Goal: Information Seeking & Learning: Obtain resource

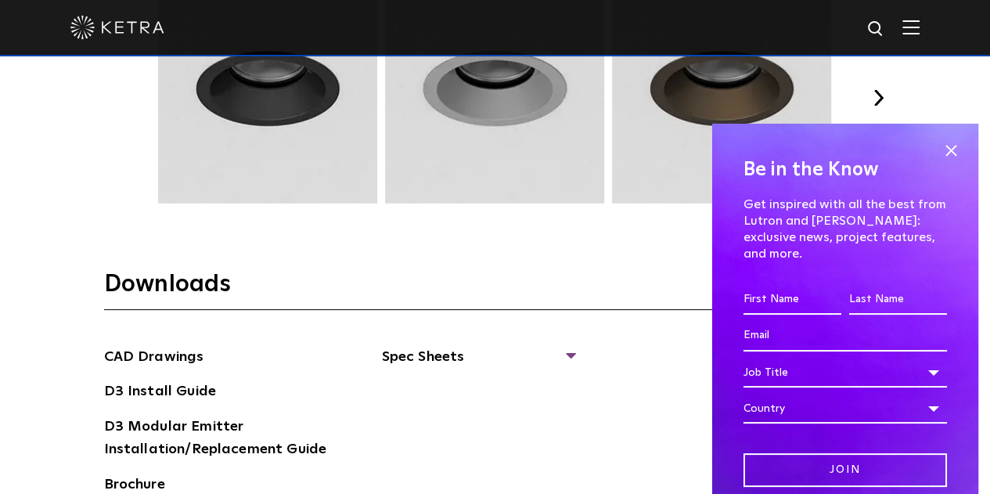
scroll to position [2112, 0]
click at [939, 156] on span at bounding box center [950, 150] width 23 height 23
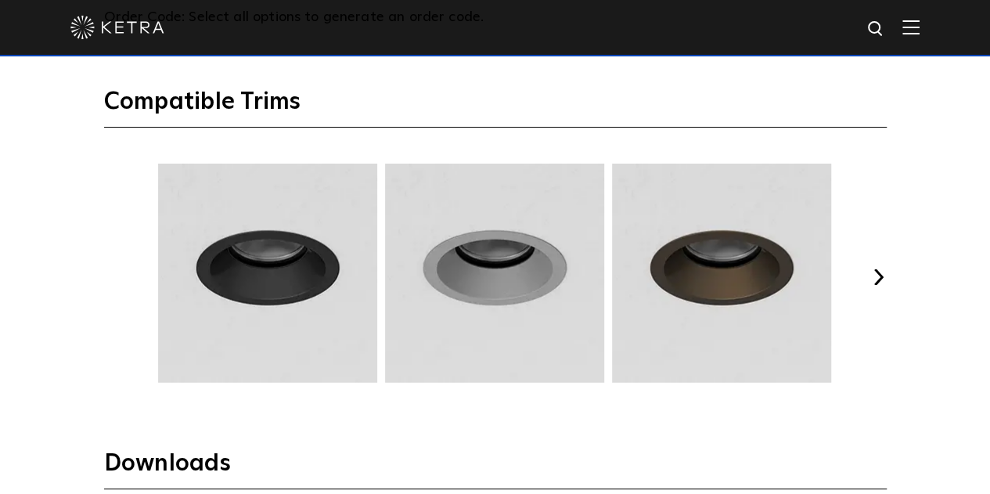
scroll to position [1932, 0]
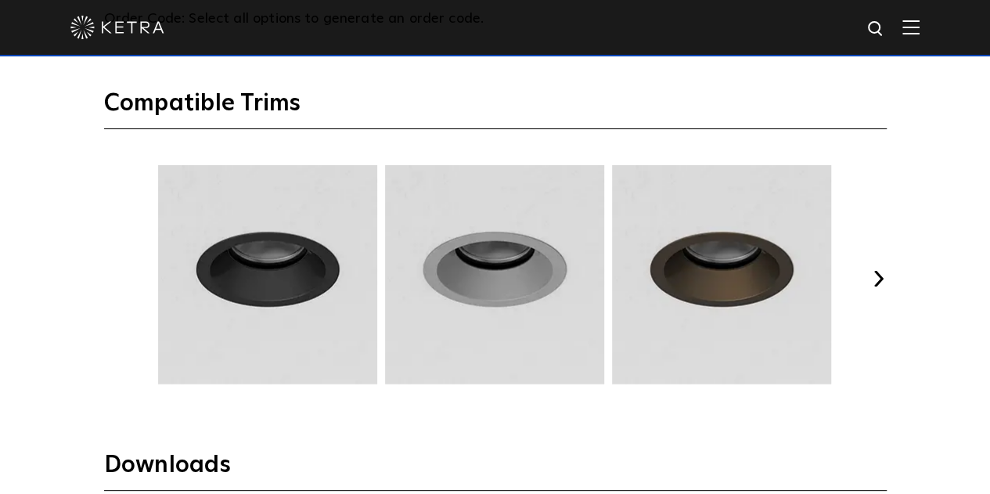
click at [880, 277] on button "Next" at bounding box center [879, 279] width 16 height 16
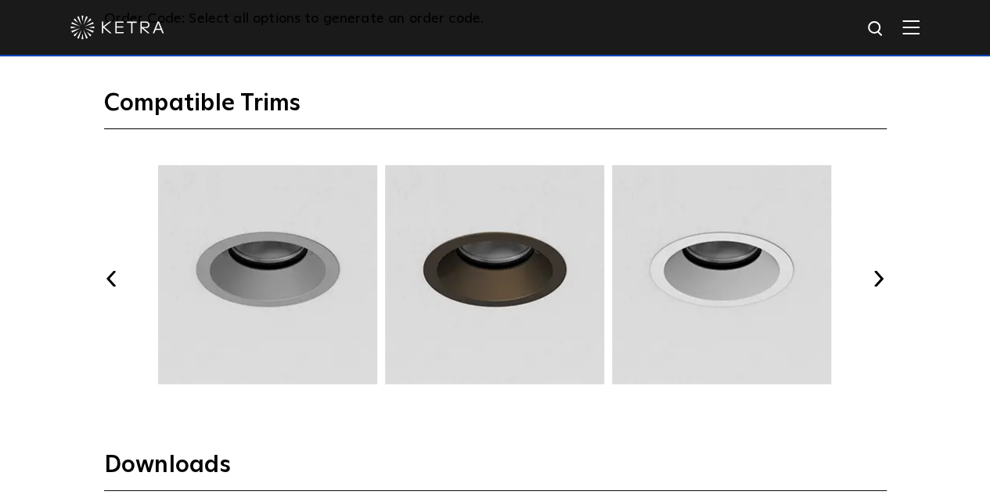
click at [880, 277] on button "Next" at bounding box center [879, 279] width 16 height 16
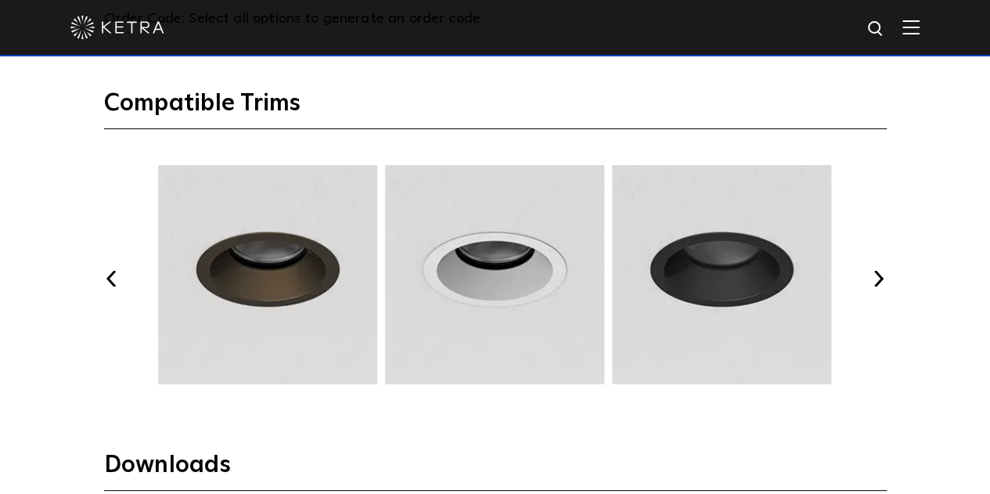
click at [880, 277] on button "Next" at bounding box center [879, 279] width 16 height 16
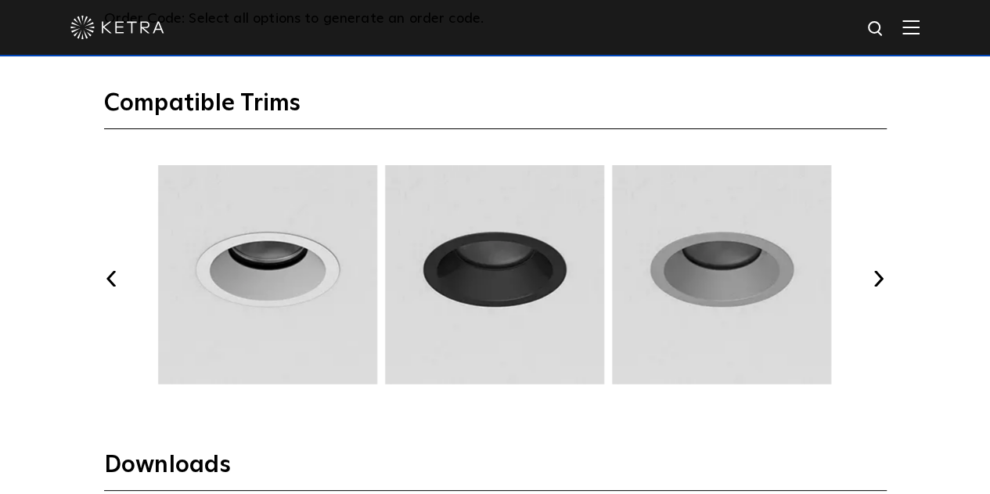
click at [880, 277] on button "Next" at bounding box center [879, 279] width 16 height 16
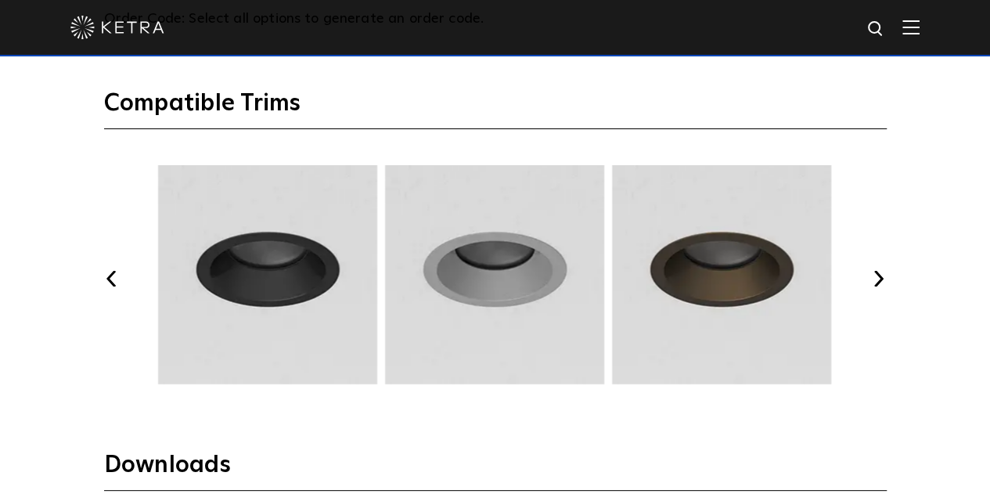
click at [880, 277] on button "Next" at bounding box center [879, 279] width 16 height 16
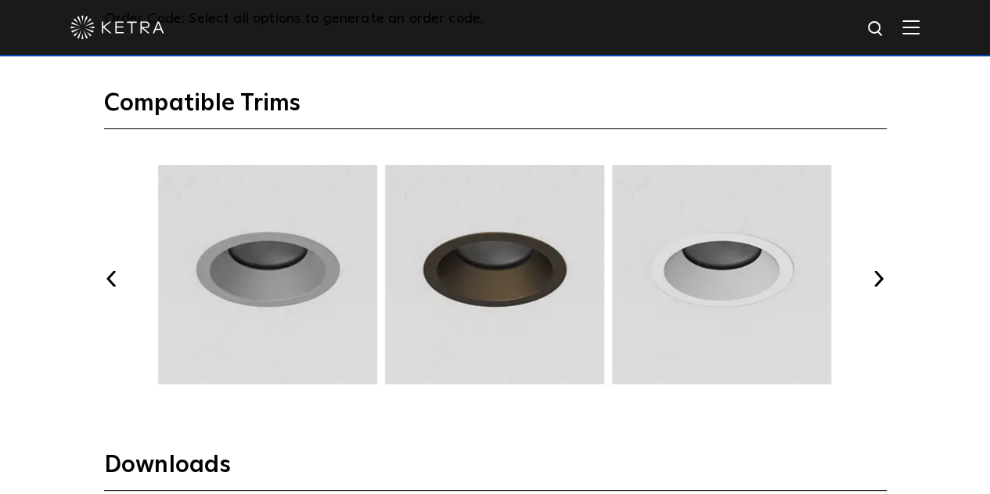
click at [880, 277] on button "Next" at bounding box center [879, 279] width 16 height 16
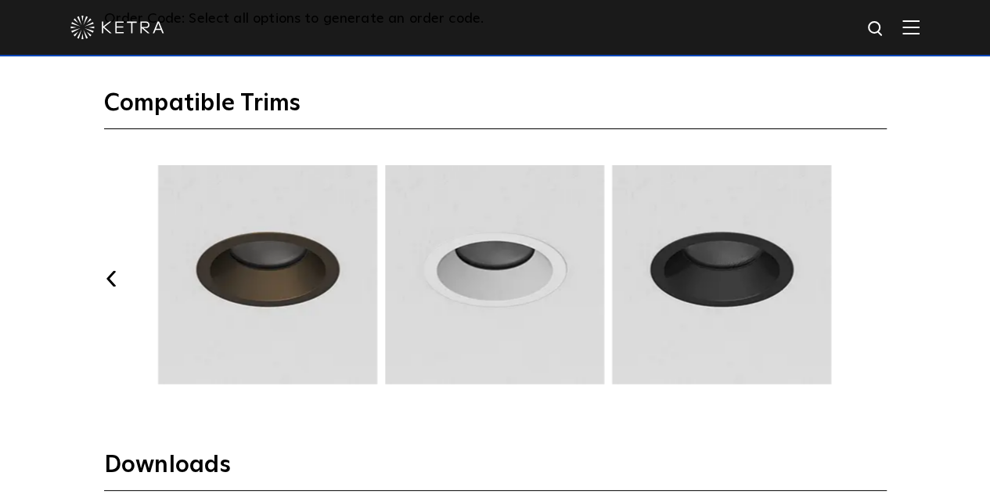
click at [880, 277] on button "Next" at bounding box center [879, 279] width 16 height 16
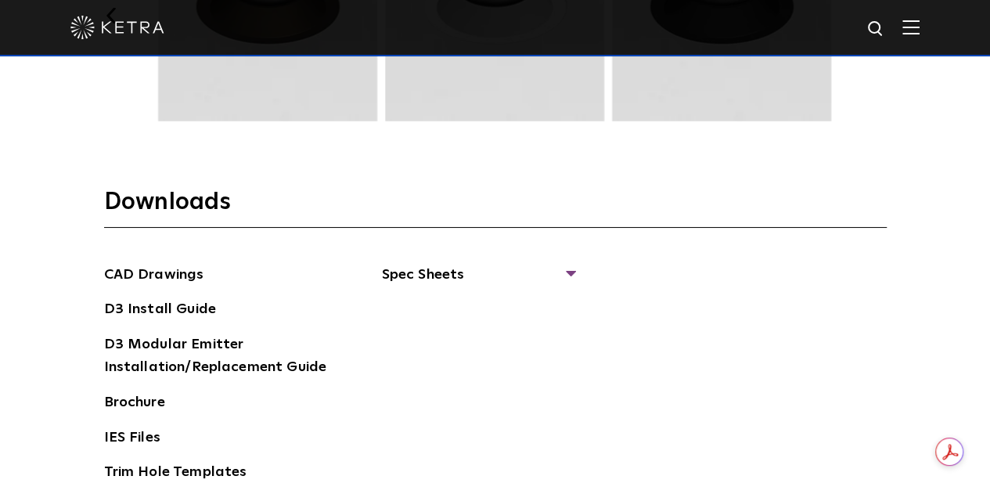
scroll to position [2194, 0]
click at [429, 267] on span "Spec Sheets" at bounding box center [478, 282] width 192 height 34
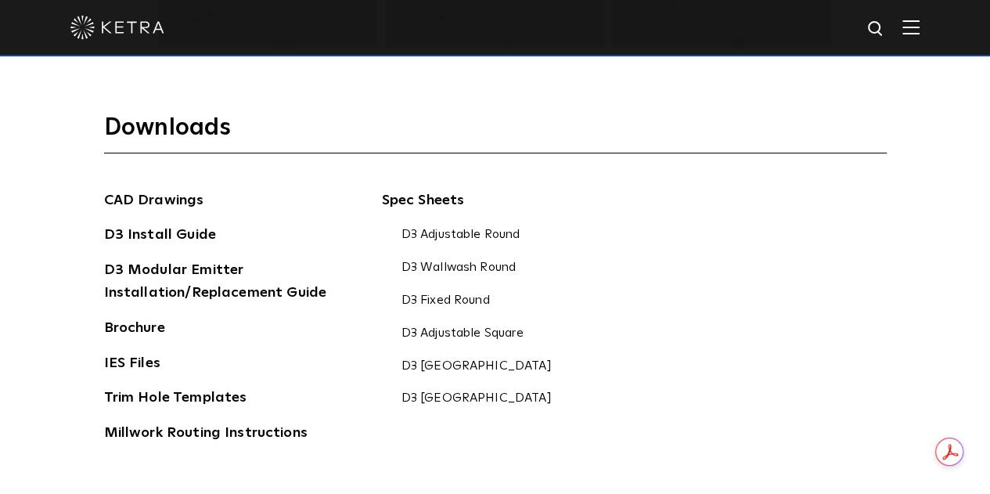
scroll to position [2270, 0]
click at [477, 226] on link "D3 Adjustable Round" at bounding box center [461, 234] width 119 height 17
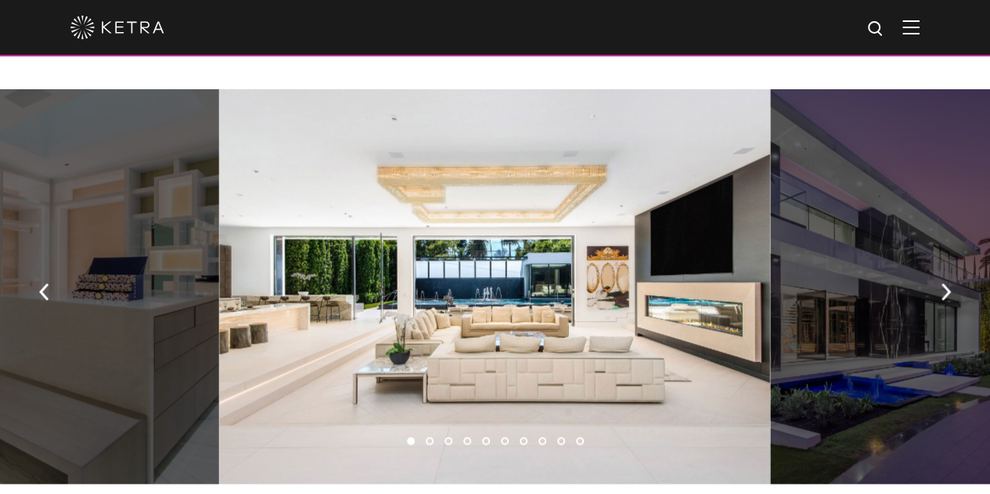
scroll to position [983, 0]
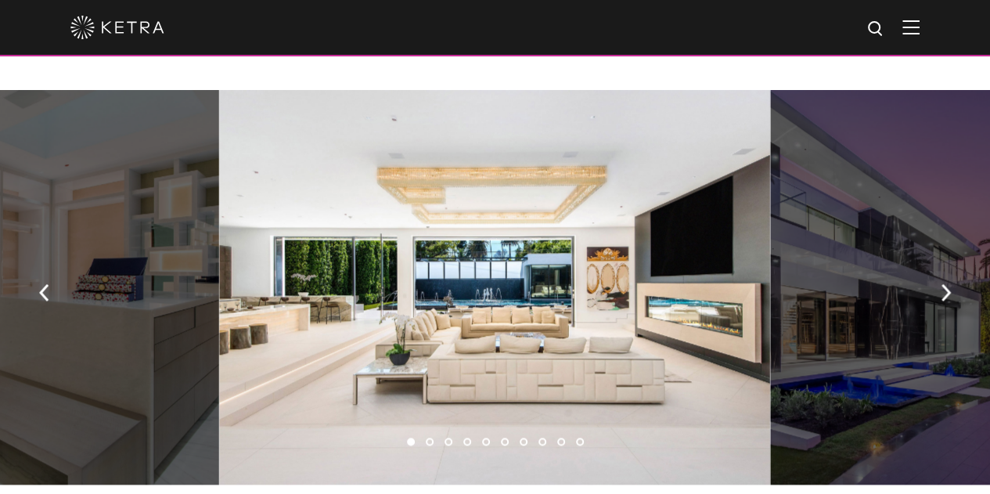
click at [949, 301] on img "button" at bounding box center [946, 291] width 10 height 17
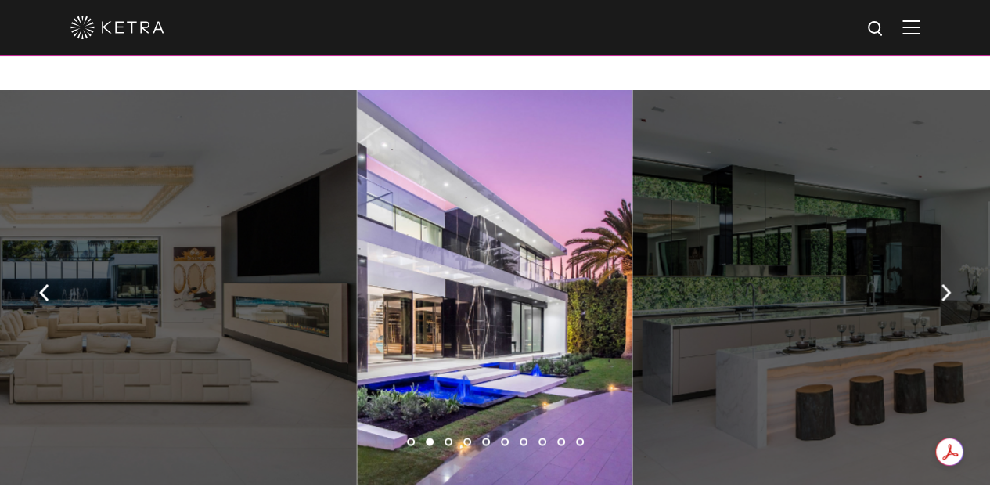
click at [949, 301] on img "button" at bounding box center [946, 291] width 10 height 17
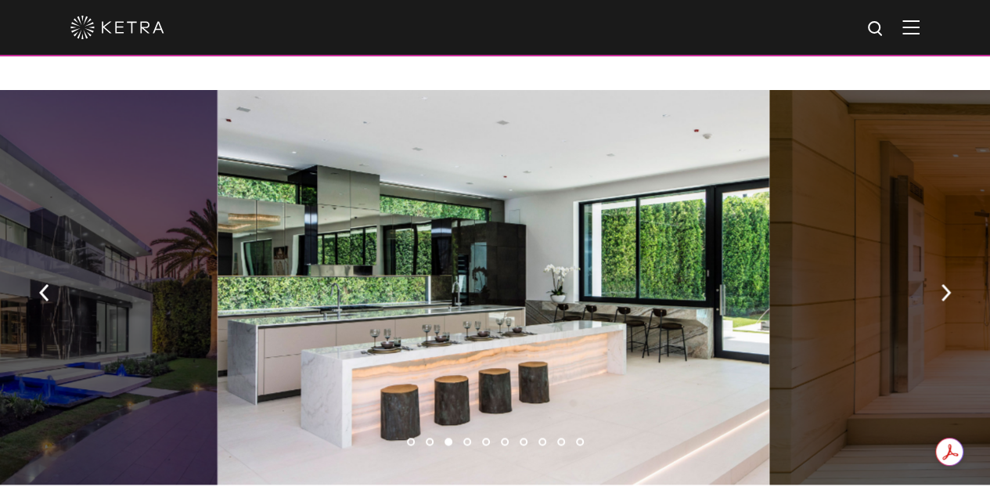
click at [949, 301] on img "button" at bounding box center [946, 291] width 10 height 17
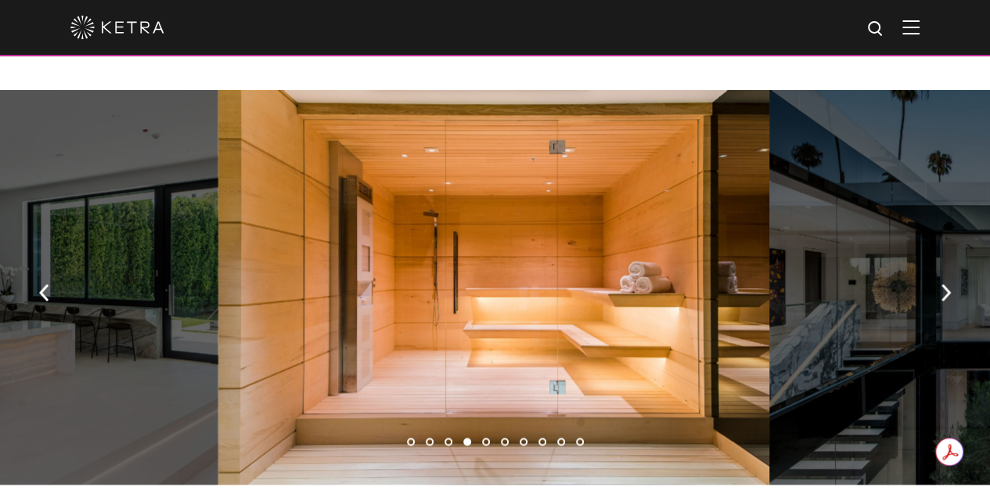
click at [949, 301] on img "button" at bounding box center [946, 291] width 10 height 17
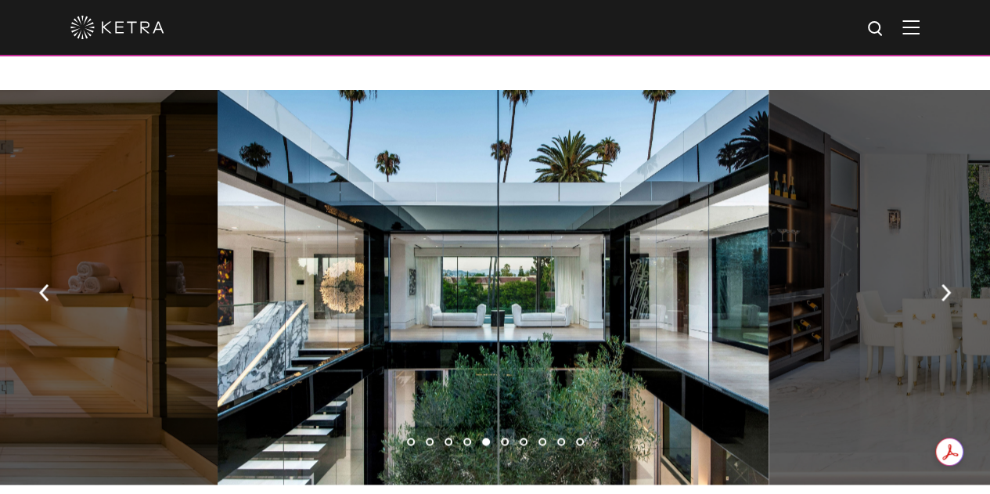
click at [949, 301] on img "button" at bounding box center [946, 291] width 10 height 17
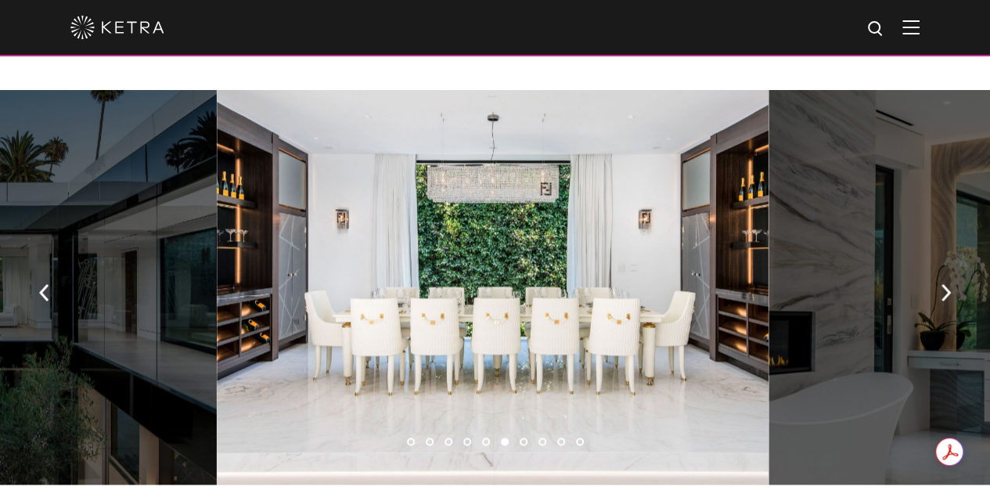
click at [949, 301] on img "button" at bounding box center [946, 291] width 10 height 17
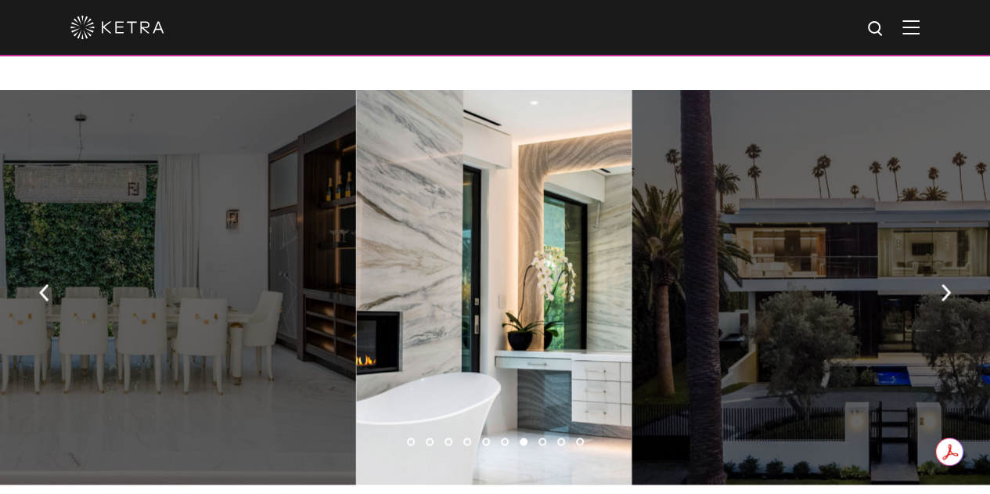
click at [949, 301] on img "button" at bounding box center [946, 291] width 10 height 17
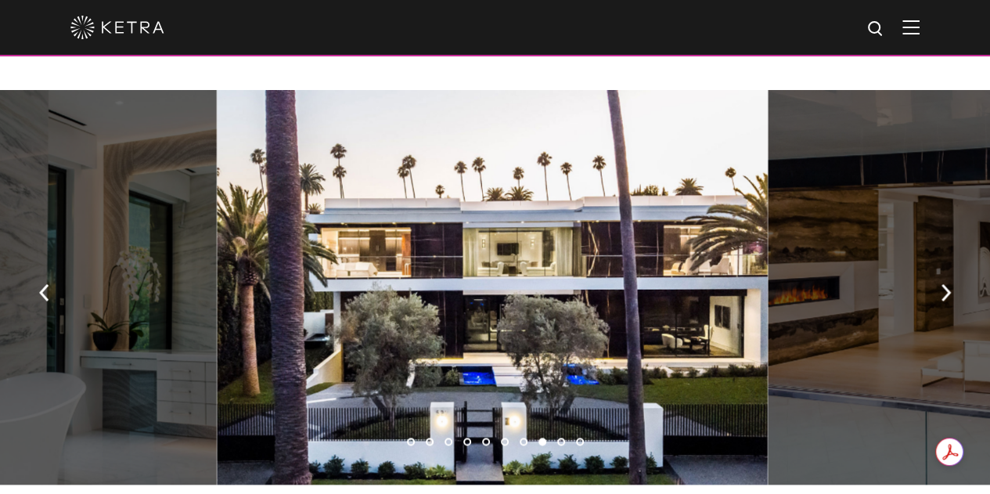
click at [949, 301] on img "button" at bounding box center [946, 291] width 10 height 17
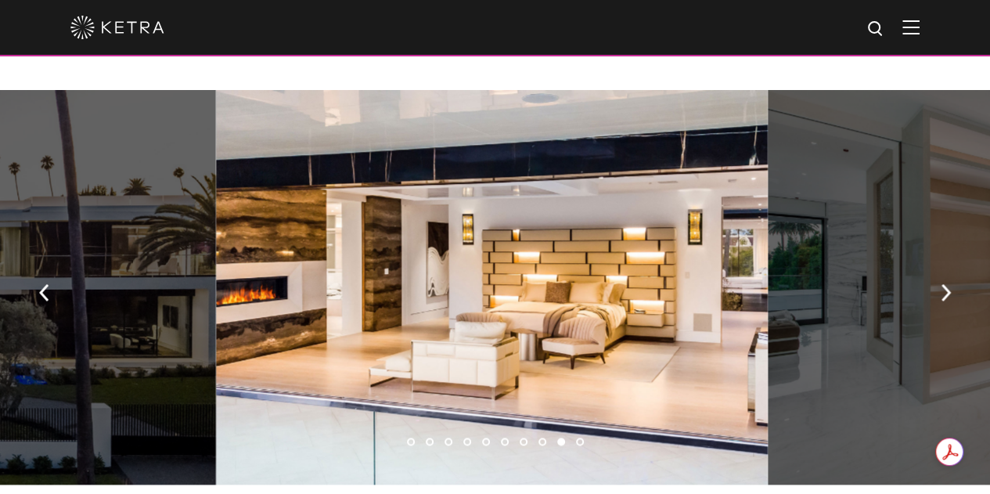
click at [949, 301] on img "button" at bounding box center [946, 291] width 10 height 17
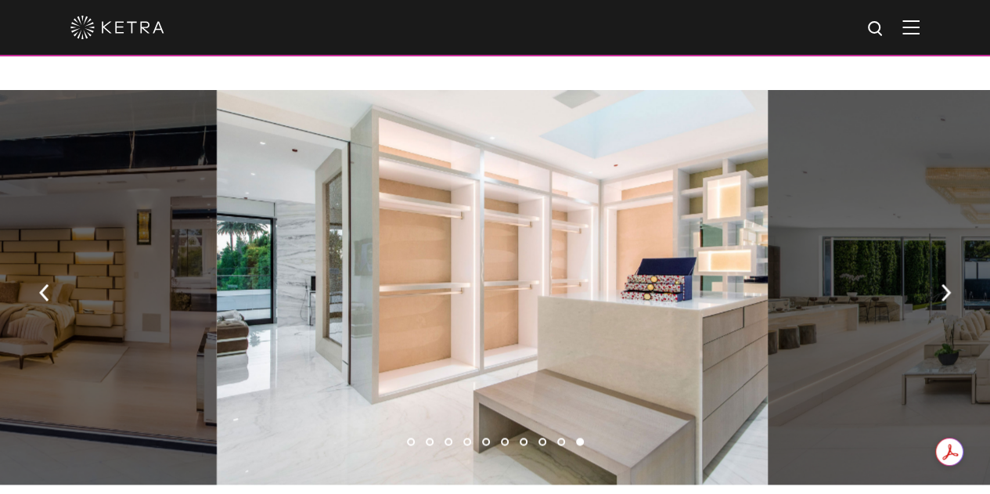
click at [949, 301] on img "button" at bounding box center [946, 291] width 10 height 17
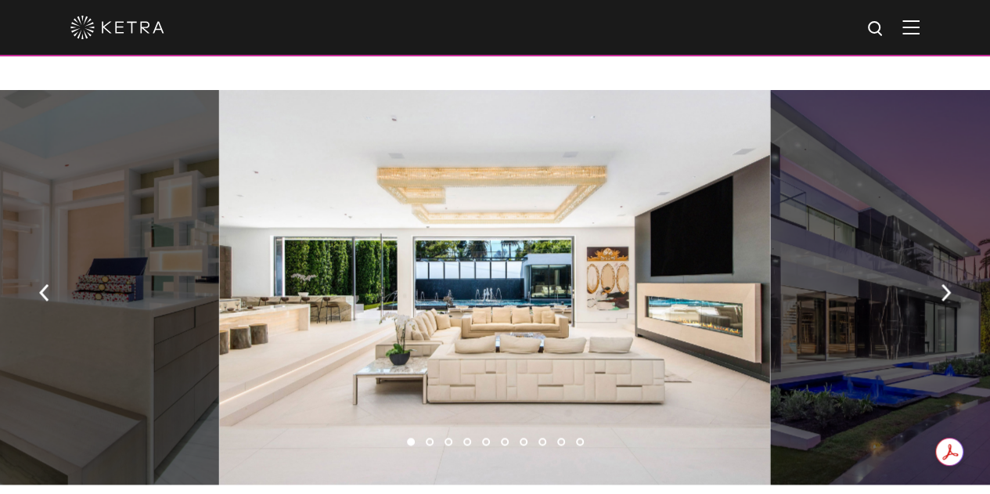
click at [949, 301] on img "button" at bounding box center [946, 291] width 10 height 17
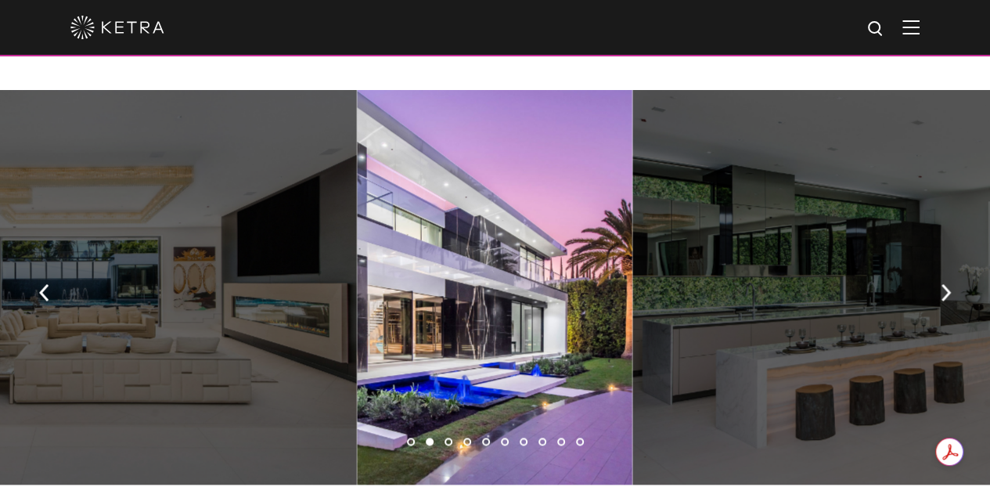
click at [949, 301] on img "button" at bounding box center [946, 291] width 10 height 17
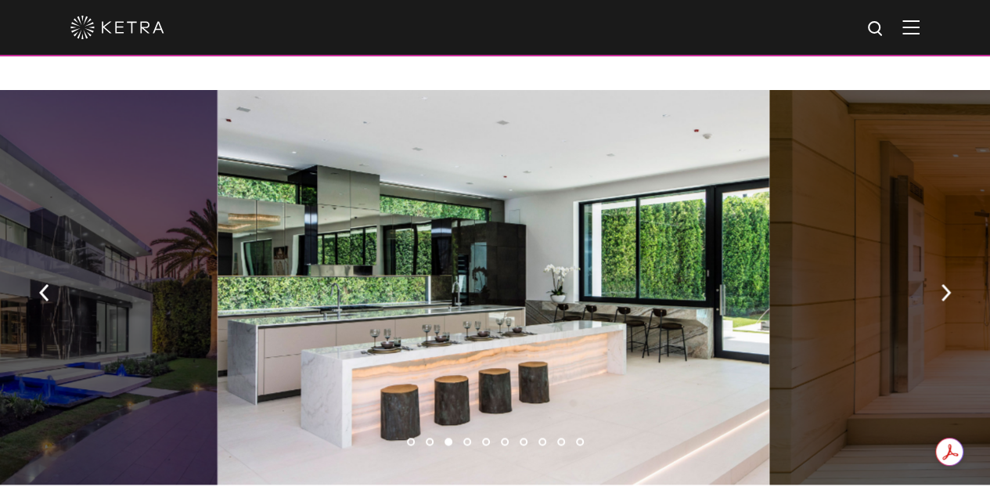
click at [949, 301] on img "button" at bounding box center [946, 291] width 10 height 17
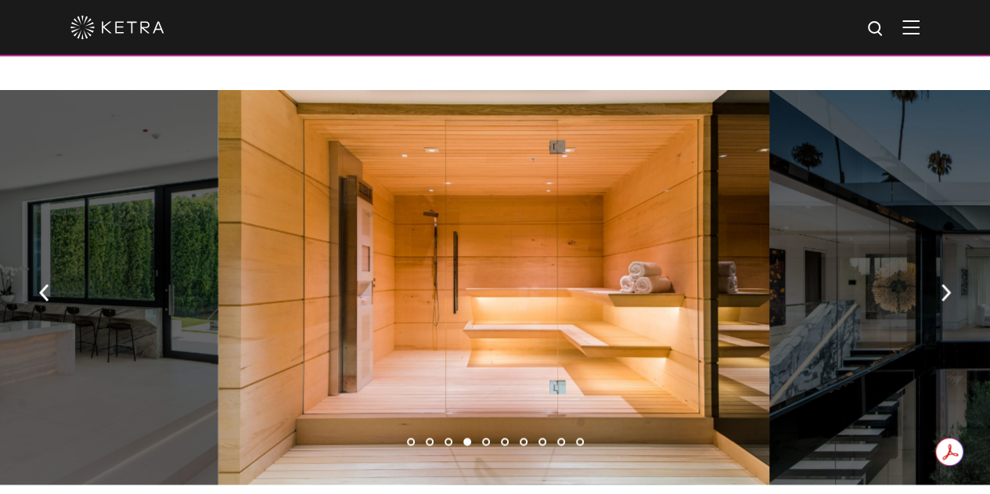
click at [949, 301] on img "button" at bounding box center [946, 291] width 10 height 17
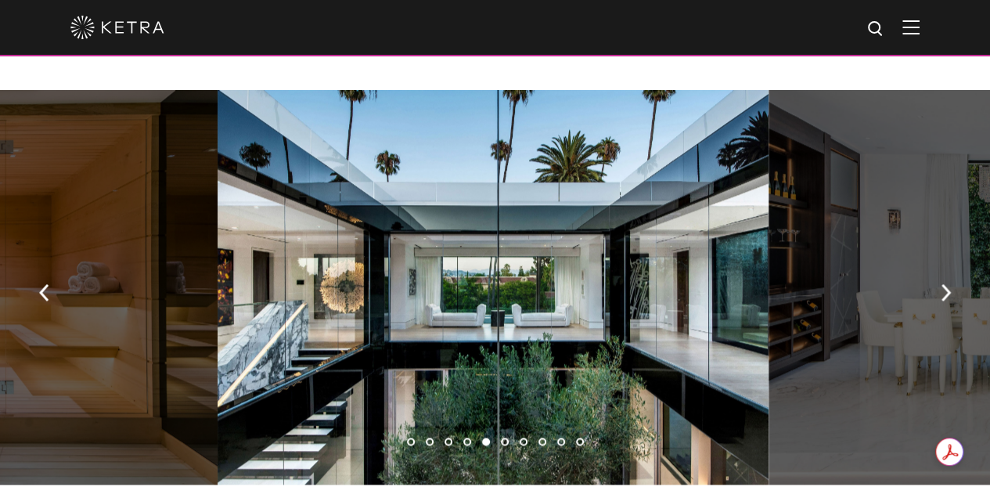
click at [949, 301] on img "button" at bounding box center [946, 291] width 10 height 17
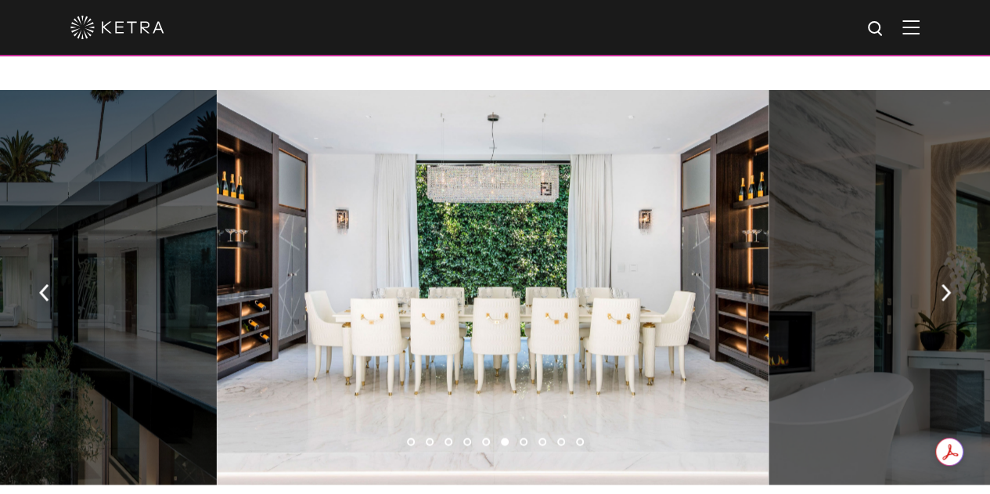
click at [949, 301] on img "button" at bounding box center [946, 291] width 10 height 17
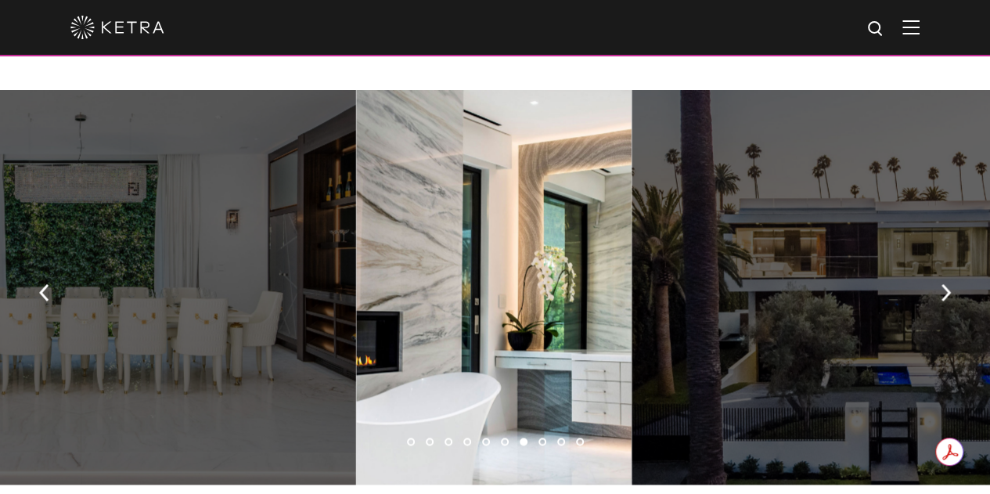
click at [949, 301] on img "button" at bounding box center [946, 291] width 10 height 17
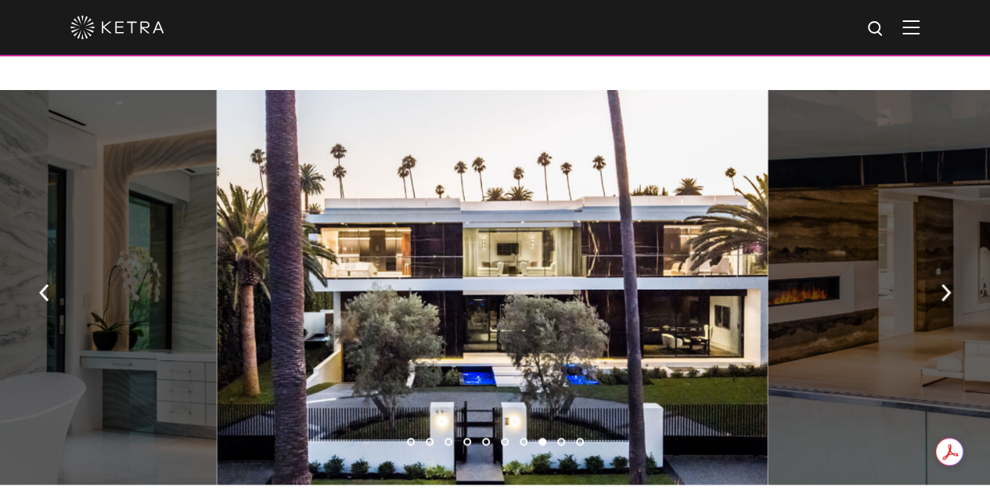
click at [949, 301] on img "button" at bounding box center [946, 291] width 10 height 17
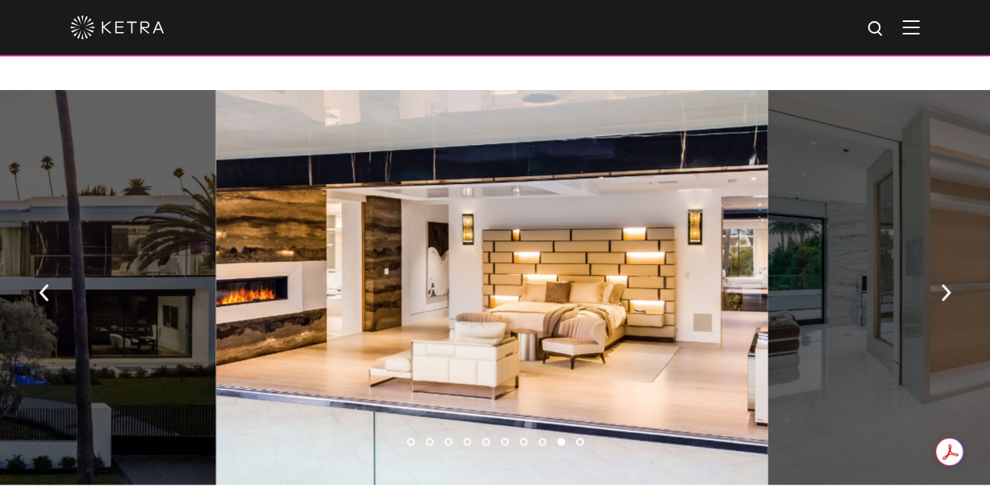
click at [949, 301] on img "button" at bounding box center [946, 291] width 10 height 17
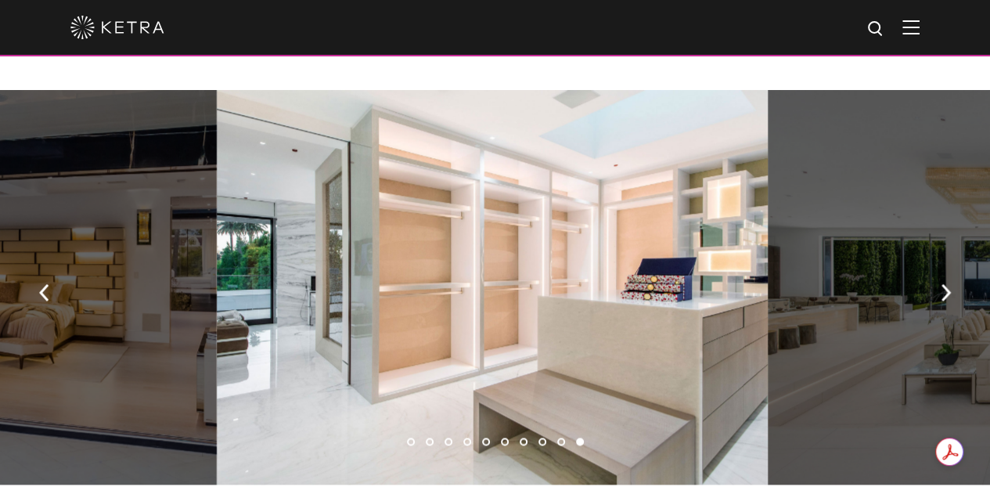
click at [949, 301] on img "button" at bounding box center [946, 291] width 10 height 17
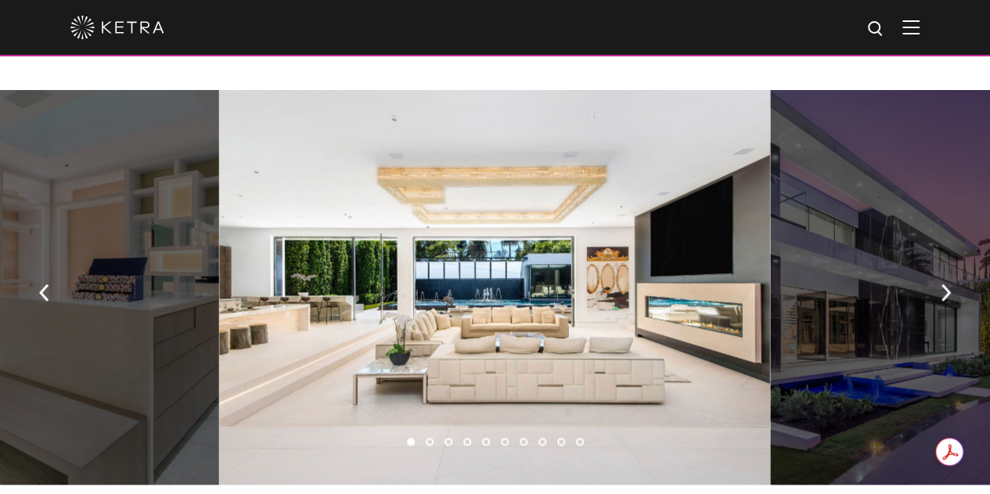
click at [949, 301] on img "button" at bounding box center [946, 291] width 10 height 17
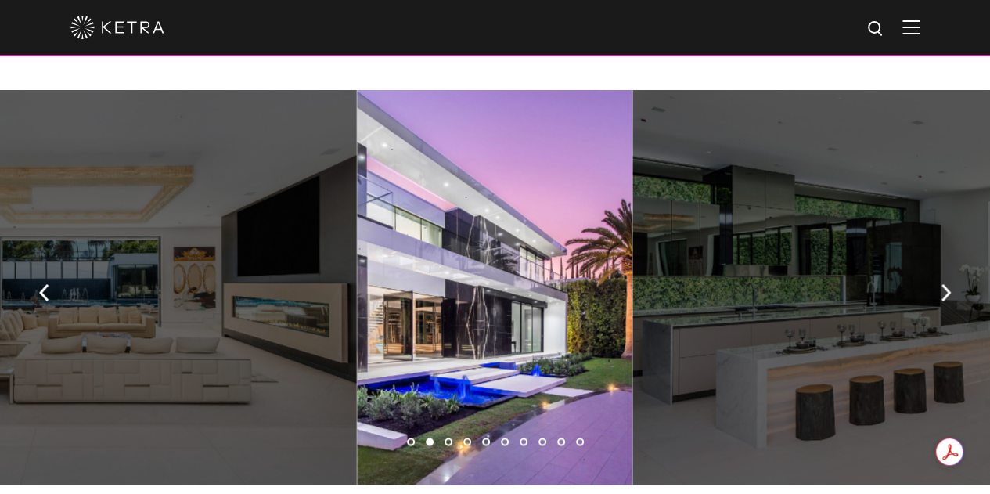
click at [949, 301] on img "button" at bounding box center [946, 291] width 10 height 17
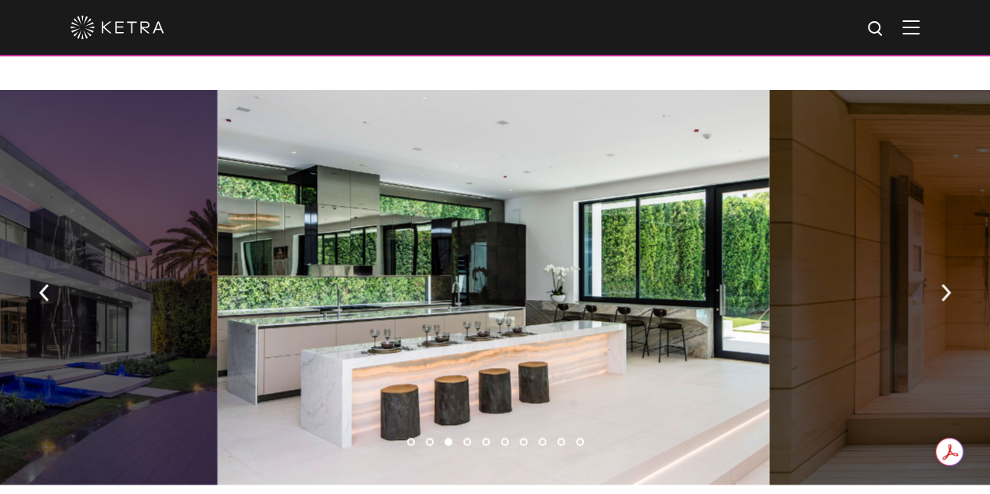
click at [528, 396] on div at bounding box center [493, 287] width 551 height 395
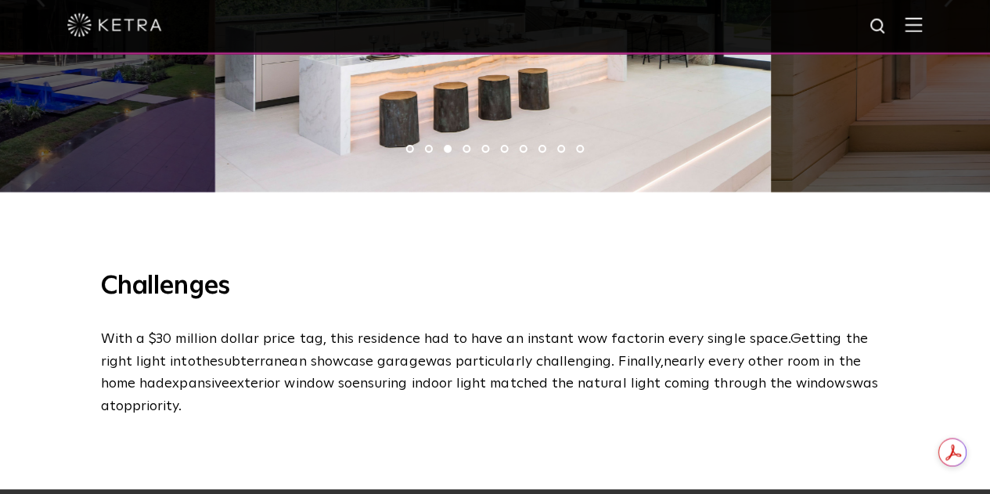
scroll to position [1274, 0]
